Goal: Information Seeking & Learning: Understand process/instructions

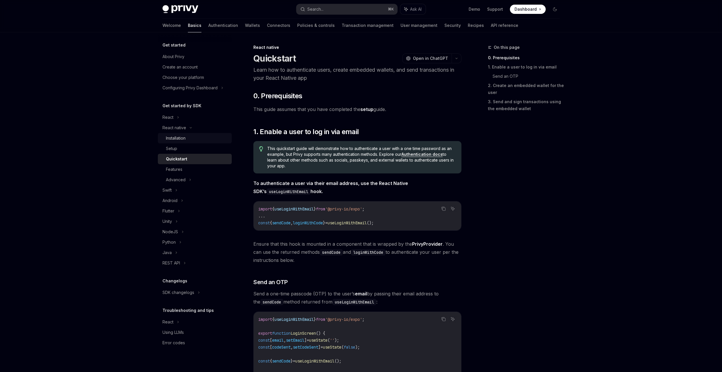
click at [185, 139] on div "Installation" at bounding box center [176, 138] width 20 height 7
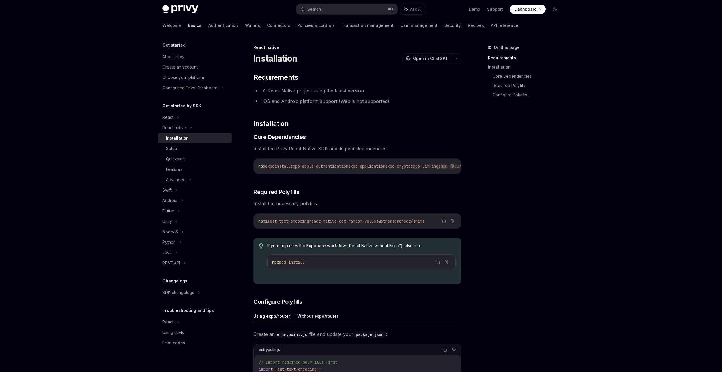
drag, startPoint x: 311, startPoint y: 176, endPoint x: 294, endPoint y: 179, distance: 16.8
click at [294, 179] on div "​ Requirements A React Native project using the latest version iOS and Android …" at bounding box center [357, 322] width 208 height 499
drag, startPoint x: 321, startPoint y: 177, endPoint x: 339, endPoint y: 177, distance: 18.5
click at [340, 177] on div "​ Requirements A React Native project using the latest version iOS and Android …" at bounding box center [357, 322] width 208 height 499
click at [332, 173] on div "npx expo install expo-apple-authentication expo-application expo-crypto expo-li…" at bounding box center [358, 165] width 208 height 15
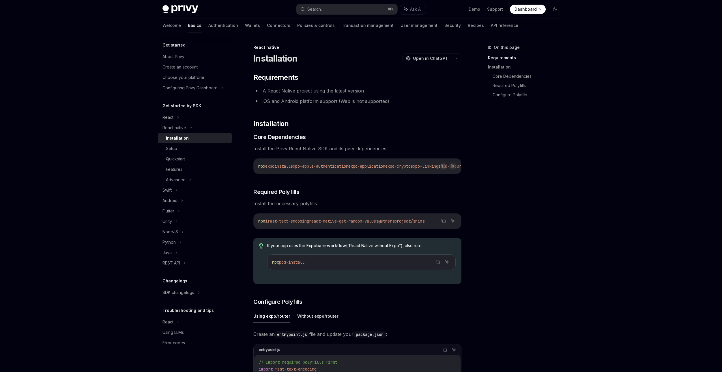
click at [328, 169] on div at bounding box center [328, 169] width 0 height 0
drag, startPoint x: 313, startPoint y: 176, endPoint x: 325, endPoint y: 176, distance: 11.8
click at [325, 176] on div "​ Requirements A React Native project using the latest version iOS and Android …" at bounding box center [357, 322] width 208 height 499
click at [195, 150] on div "Setup" at bounding box center [197, 148] width 62 height 7
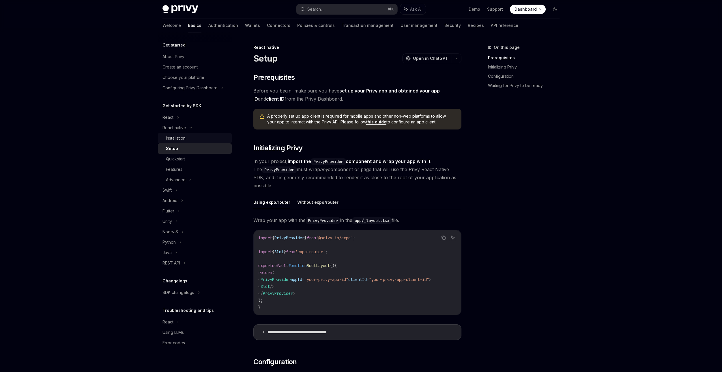
click at [197, 139] on div "Installation" at bounding box center [197, 138] width 62 height 7
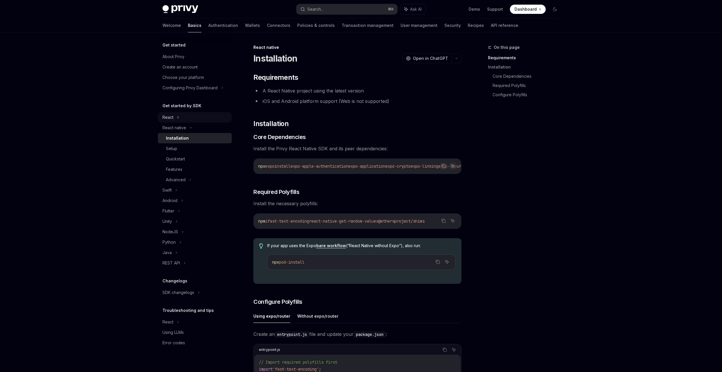
click at [179, 116] on icon at bounding box center [178, 117] width 2 height 7
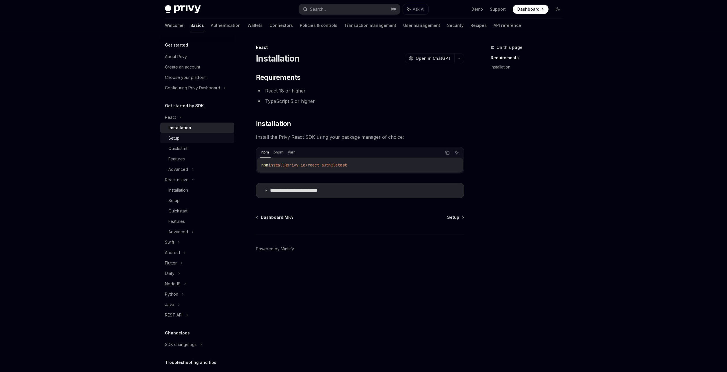
click at [192, 138] on div "Setup" at bounding box center [199, 138] width 62 height 7
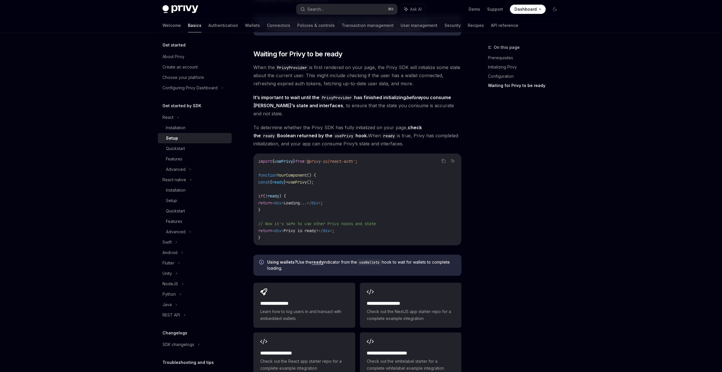
scroll to position [479, 0]
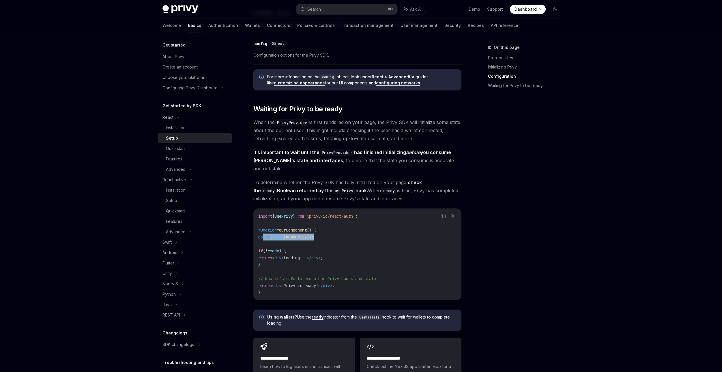
drag, startPoint x: 327, startPoint y: 229, endPoint x: 264, endPoint y: 228, distance: 62.7
click at [263, 228] on code "import { usePrivy } from '@privy-io/react-auth' ; function YourComponent () { c…" at bounding box center [357, 253] width 198 height 83
click at [178, 190] on div "Installation" at bounding box center [176, 189] width 20 height 7
type textarea "*"
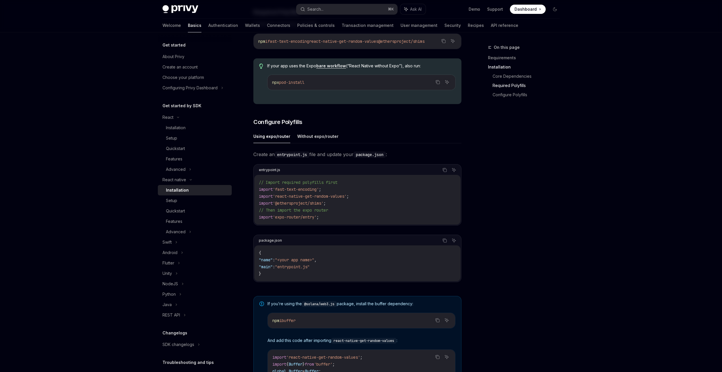
scroll to position [189, 0]
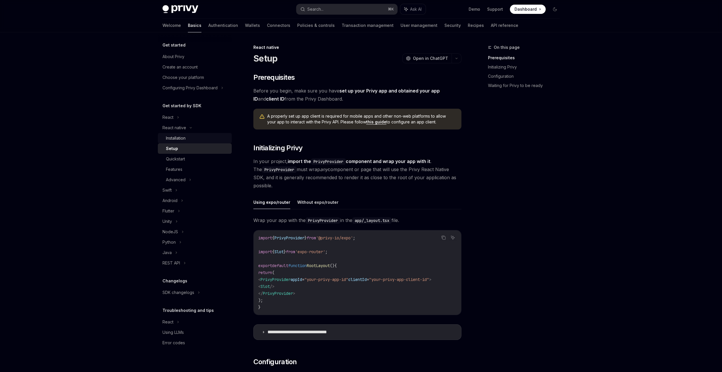
click at [180, 137] on div "Installation" at bounding box center [176, 138] width 20 height 7
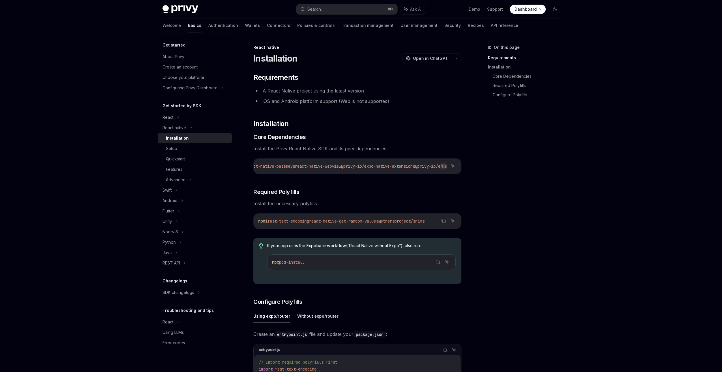
scroll to position [0, 320]
click at [488, 189] on div "On this page Requirements Installation Core Dependencies Required Polyfills Con…" at bounding box center [521, 208] width 88 height 328
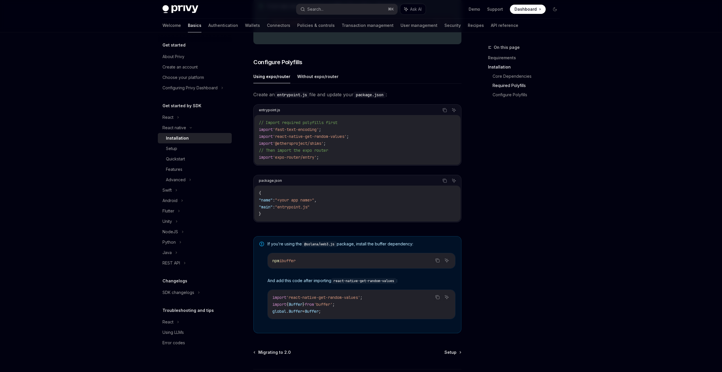
scroll to position [238, 0]
click at [175, 120] on div "React" at bounding box center [195, 117] width 74 height 10
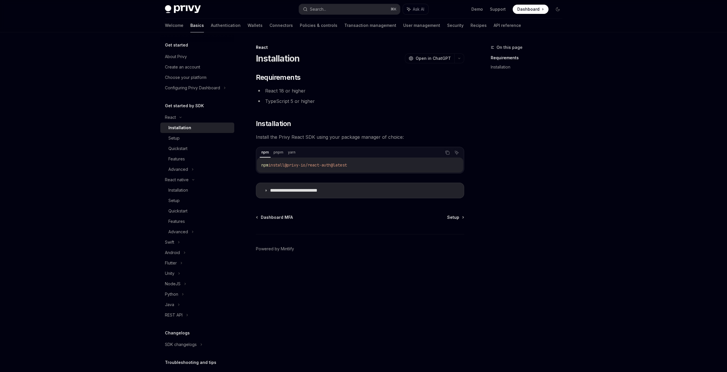
drag, startPoint x: 370, startPoint y: 166, endPoint x: 301, endPoint y: 173, distance: 69.9
click at [301, 165] on code "npm install @privy-io/react-auth@latest" at bounding box center [359, 164] width 197 height 7
click at [305, 189] on p "**********" at bounding box center [303, 190] width 66 height 6
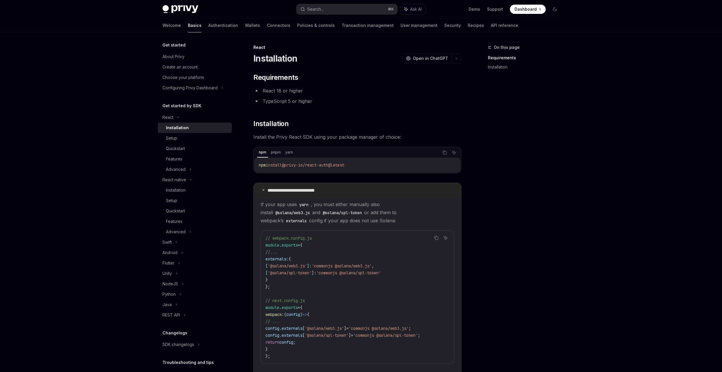
click at [304, 189] on p "**********" at bounding box center [301, 190] width 66 height 6
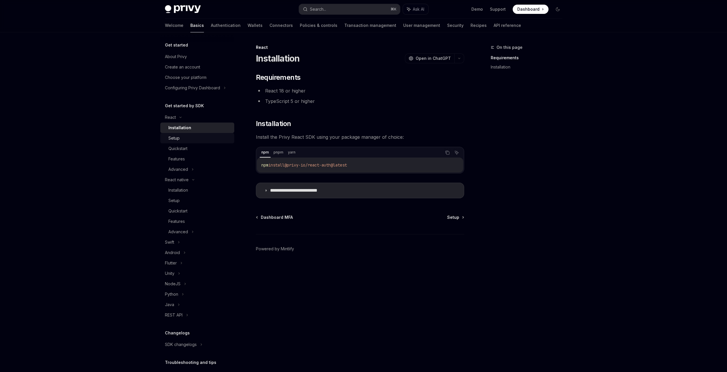
click at [194, 141] on div "Setup" at bounding box center [199, 138] width 62 height 7
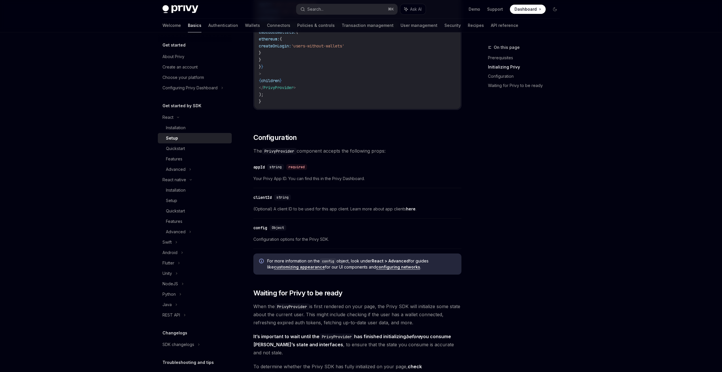
scroll to position [296, 0]
click at [173, 125] on div "Installation" at bounding box center [176, 127] width 20 height 7
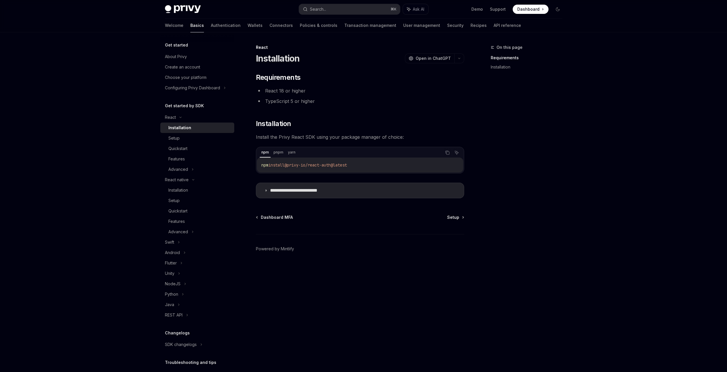
drag, startPoint x: 358, startPoint y: 163, endPoint x: 291, endPoint y: 163, distance: 66.7
click at [291, 163] on code "npm install @privy-io/react-auth@latest" at bounding box center [359, 164] width 197 height 7
copy span "@privy-io/react-auth@latest"
click at [215, 142] on link "Setup" at bounding box center [197, 138] width 74 height 10
click at [214, 142] on link "Setup" at bounding box center [197, 138] width 74 height 10
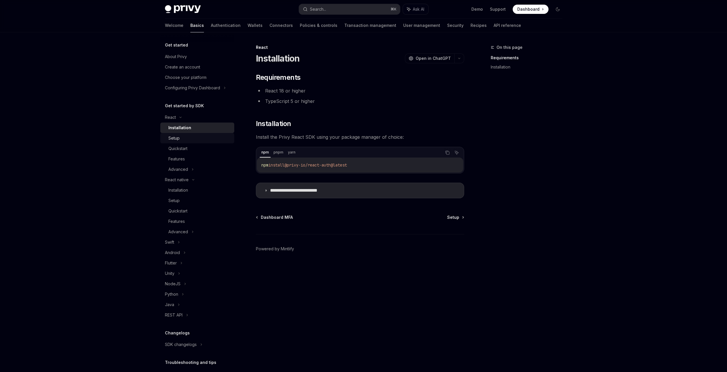
click at [214, 142] on link "Setup" at bounding box center [197, 138] width 74 height 10
click at [175, 135] on div "Setup" at bounding box center [173, 138] width 11 height 7
click at [175, 136] on div "Setup" at bounding box center [171, 138] width 11 height 7
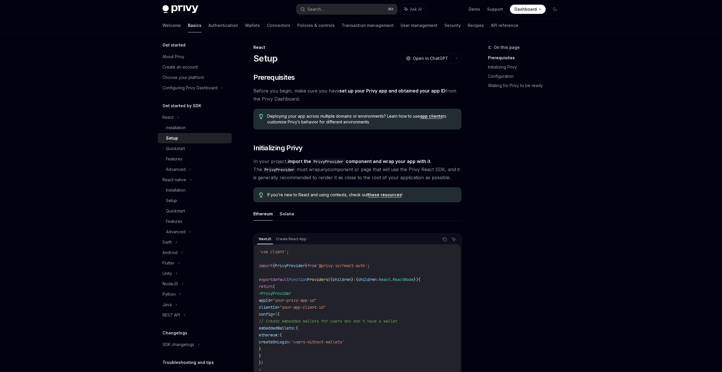
click at [175, 136] on div "Setup" at bounding box center [172, 138] width 12 height 7
click at [363, 157] on span "In your project, import the PrivyProvider component and wrap your app with it .…" at bounding box center [357, 169] width 208 height 24
type textarea "*"
click at [434, 116] on link "app clients" at bounding box center [431, 115] width 23 height 5
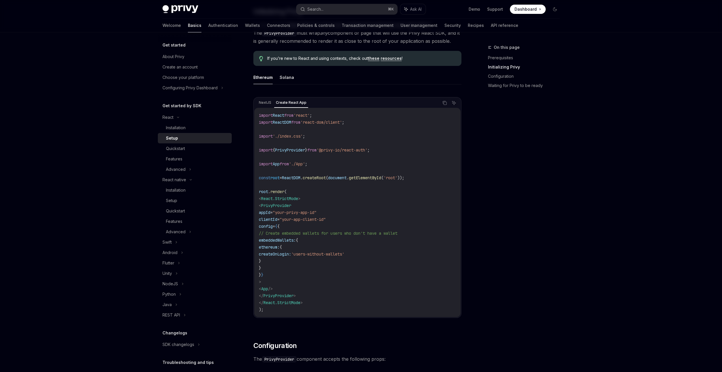
scroll to position [137, 0]
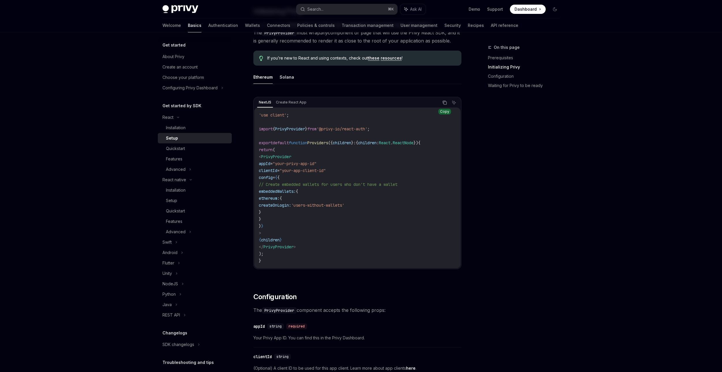
click at [447, 103] on icon "Copy the contents from the code block" at bounding box center [445, 103] width 3 height 3
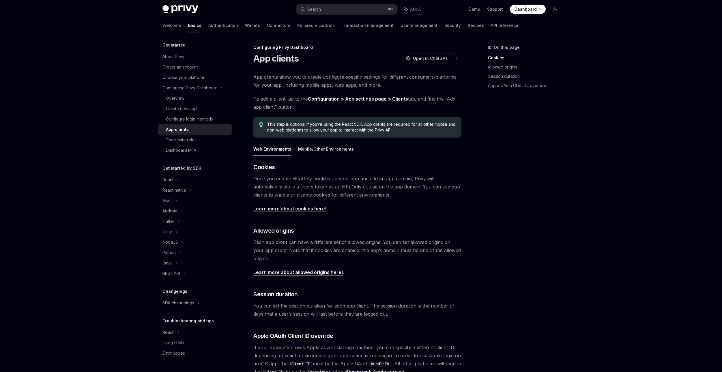
click at [538, 8] on span at bounding box center [528, 9] width 36 height 9
